Goal: Task Accomplishment & Management: Manage account settings

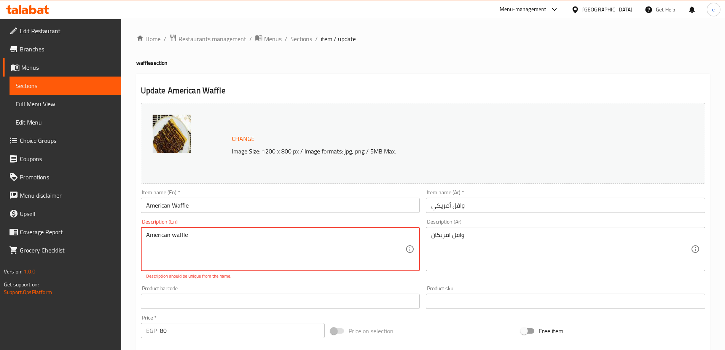
click at [207, 36] on span "Restaurants management" at bounding box center [212, 38] width 68 height 9
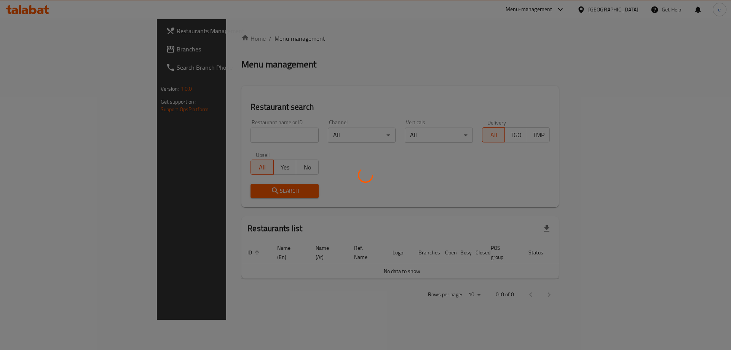
click at [29, 51] on div at bounding box center [365, 175] width 731 height 350
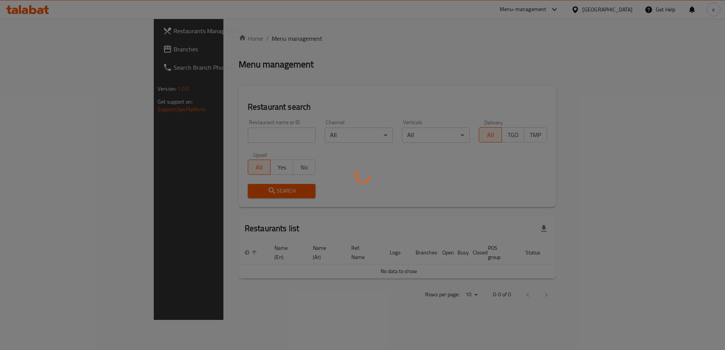
click at [29, 50] on div at bounding box center [362, 175] width 725 height 350
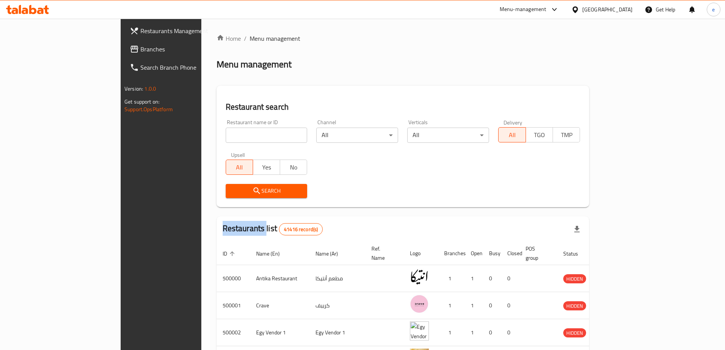
click at [121, 49] on div "Restaurants Management Branches Search Branch Phone Version: 1.0.0 Get support …" at bounding box center [363, 291] width 484 height 545
click at [140, 49] on span "Branches" at bounding box center [187, 49] width 95 height 9
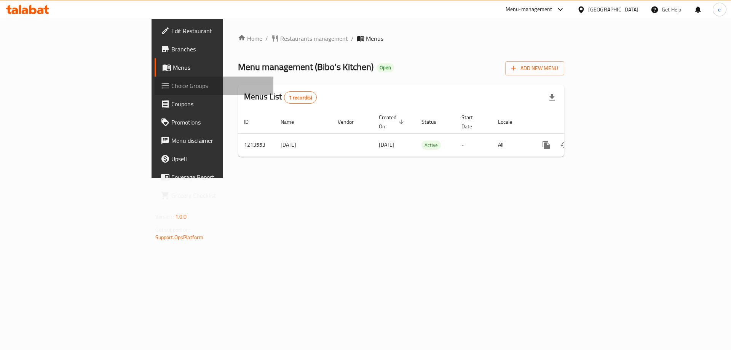
click at [171, 84] on span "Choice Groups" at bounding box center [219, 85] width 96 height 9
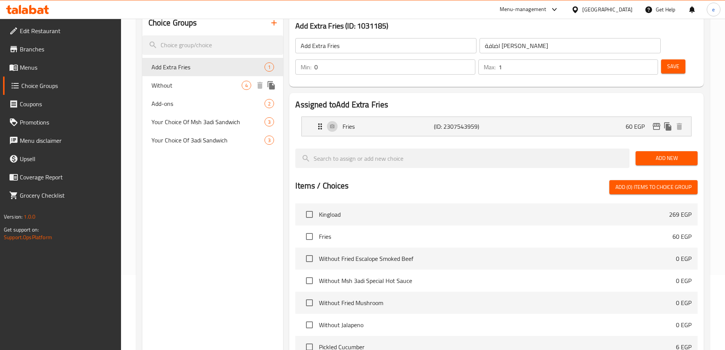
scroll to position [45, 0]
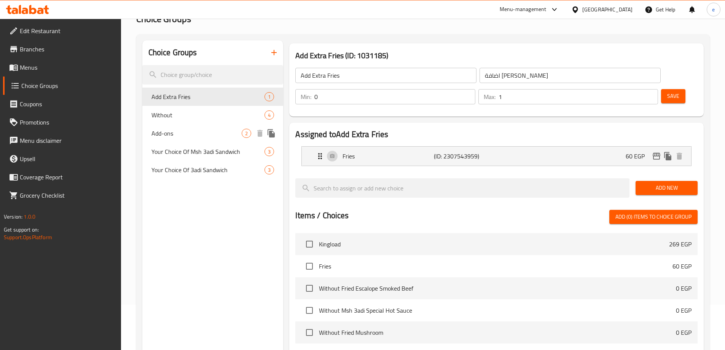
click at [184, 132] on span "Add-ons" at bounding box center [196, 133] width 91 height 9
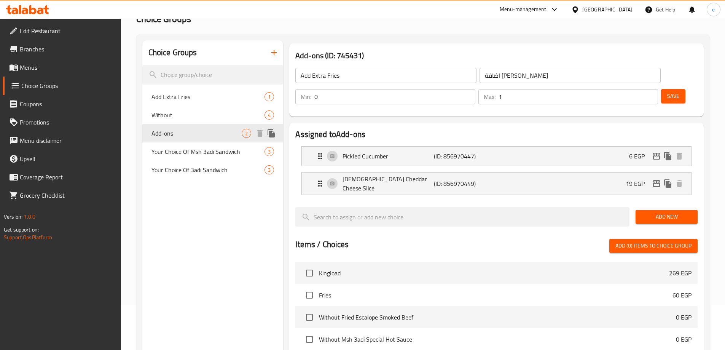
type input "Add-ons"
type input "إضافات"
type input "9"
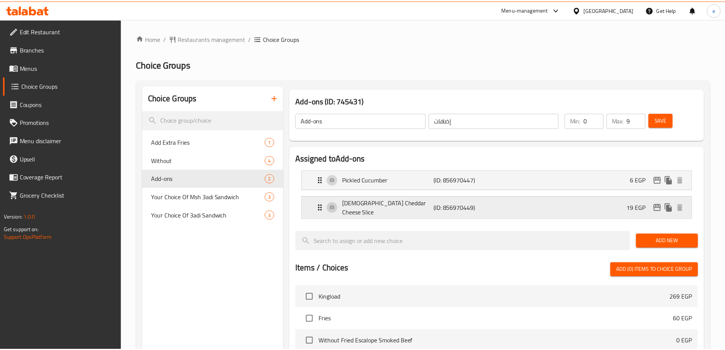
scroll to position [223, 0]
